Goal: Transaction & Acquisition: Obtain resource

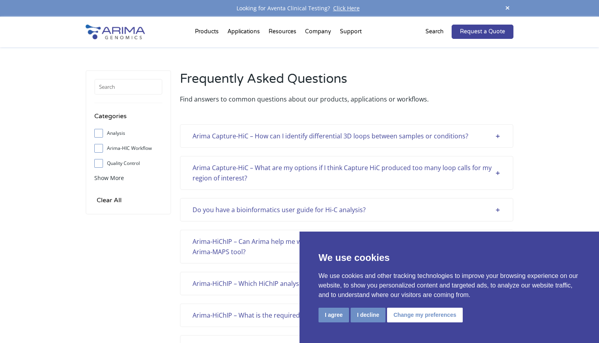
click at [337, 312] on button "I agree" at bounding box center [334, 315] width 31 height 15
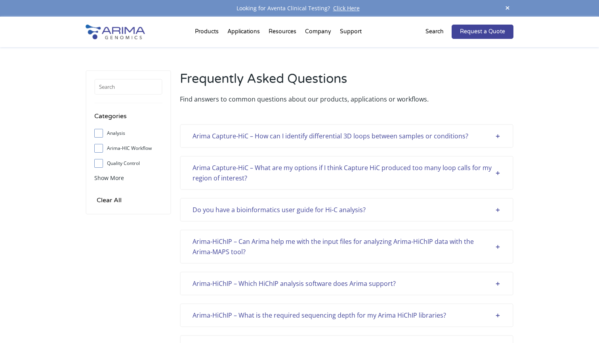
click at [263, 209] on div "Do you have a bioinformatics user guide for Hi-C analysis?" at bounding box center [347, 210] width 308 height 10
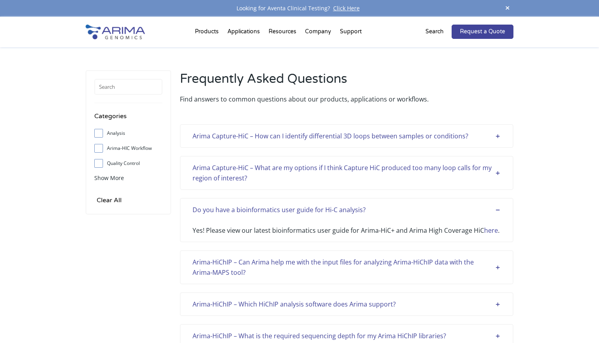
click at [489, 233] on link "here" at bounding box center [491, 230] width 14 height 9
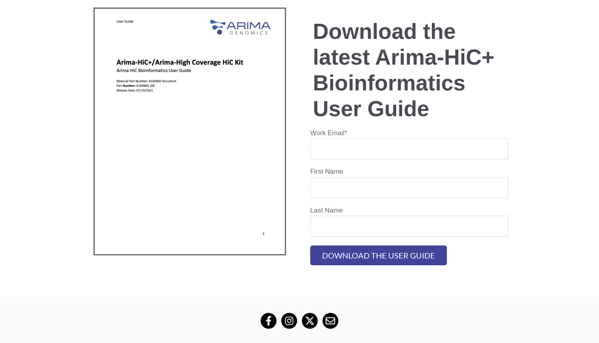
scroll to position [26, 0]
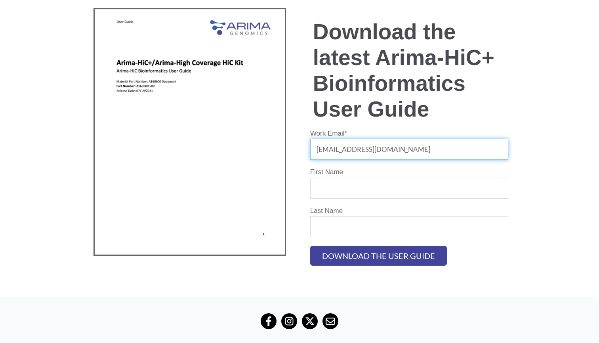
type input "[EMAIL_ADDRESS][DOMAIN_NAME]"
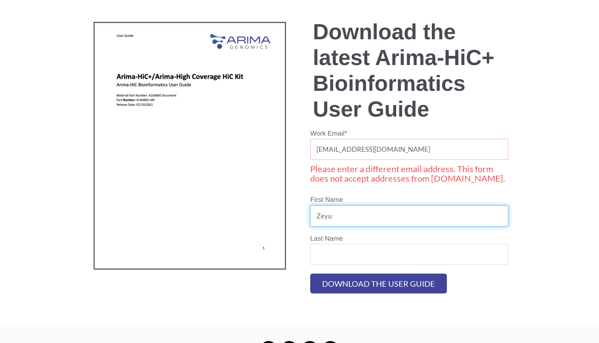
type input "Zeyu"
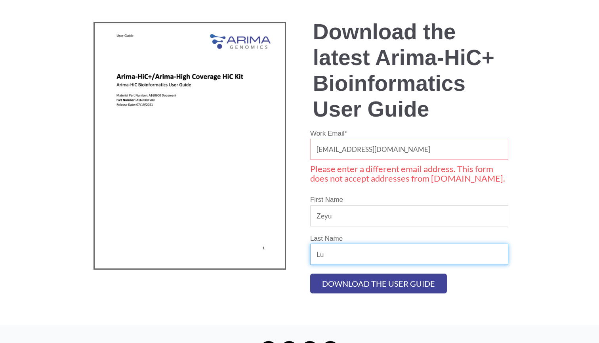
type input "Lu"
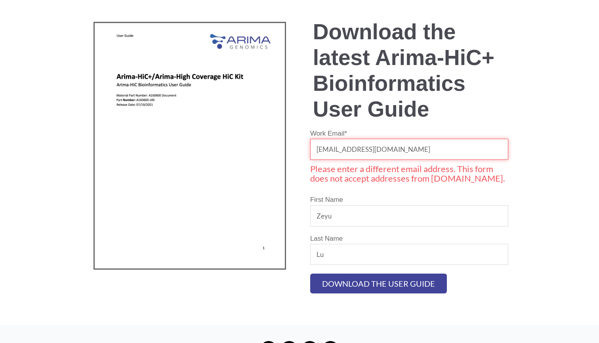
click at [394, 148] on input "lzy667766@gmail.com" at bounding box center [409, 149] width 198 height 21
drag, startPoint x: 401, startPoint y: 150, endPoint x: 256, endPoint y: 142, distance: 145.3
click at [256, 142] on div "Download the latest Arima-HiC+ Bioinformatics User Guide Work Email * lzy667766…" at bounding box center [300, 141] width 428 height 303
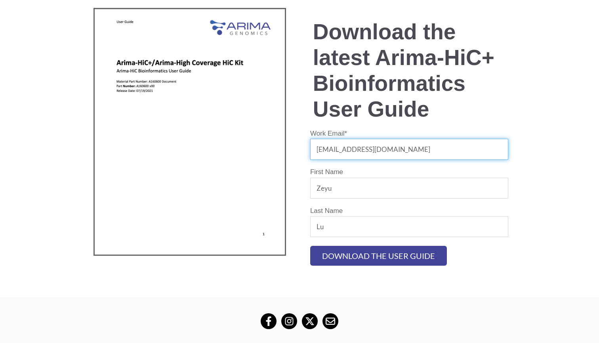
type input "zeyul@smu.edu"
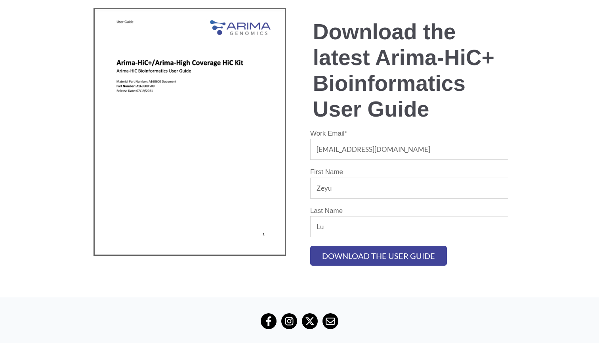
click at [369, 288] on div "Download the latest Arima-HiC+ Bioinformatics User Guide Work Email * zeyul@smu…" at bounding box center [299, 135] width 599 height 323
click at [377, 261] on input "Download the user guide" at bounding box center [378, 256] width 137 height 20
